Goal: Transaction & Acquisition: Purchase product/service

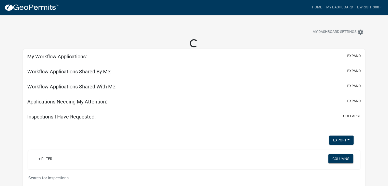
select select "1: 25"
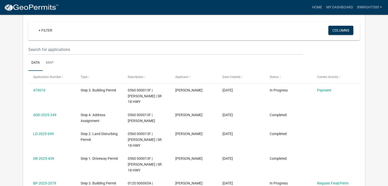
scroll to position [51, 0]
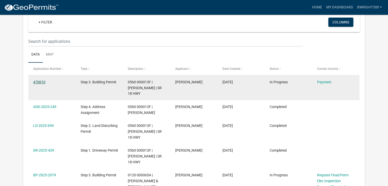
click at [37, 83] on link "470010" at bounding box center [39, 82] width 12 height 4
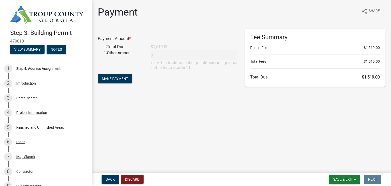
click at [106, 47] on input "radio" at bounding box center [105, 46] width 3 height 3
radio input "true"
type input "1519"
click at [113, 78] on span "Make Payment" at bounding box center [115, 79] width 26 height 4
